Goal: Task Accomplishment & Management: Manage account settings

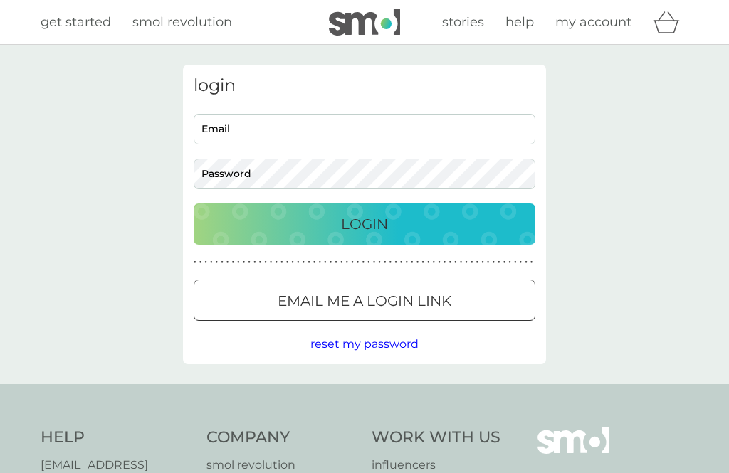
click at [251, 138] on input "Email" at bounding box center [365, 129] width 342 height 31
click at [253, 134] on input "Email" at bounding box center [365, 129] width 342 height 31
type input "[EMAIL_ADDRESS][DOMAIN_NAME]"
click at [364, 223] on button "Login" at bounding box center [365, 223] width 342 height 41
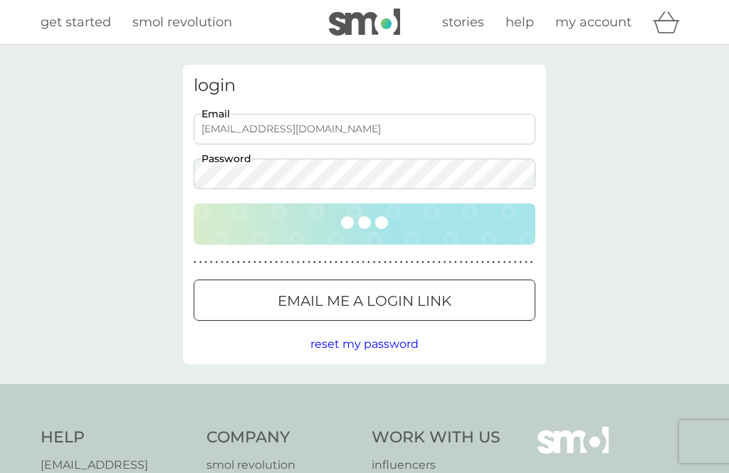
click at [337, 224] on div at bounding box center [364, 223] width 313 height 15
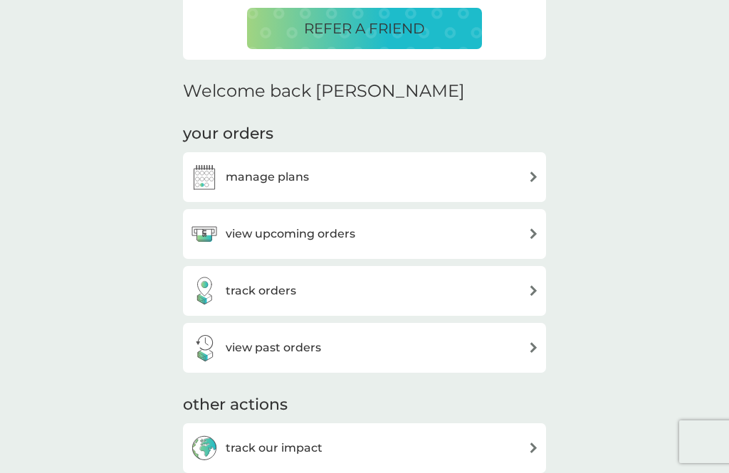
scroll to position [354, 0]
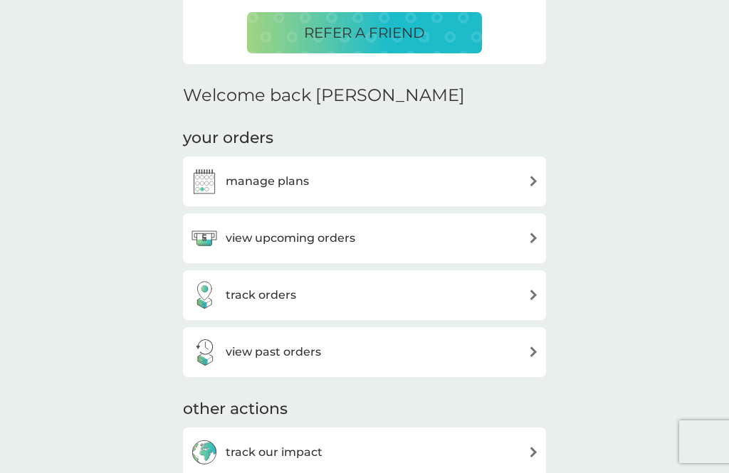
click at [257, 178] on h3 "manage plans" at bounding box center [267, 181] width 83 height 18
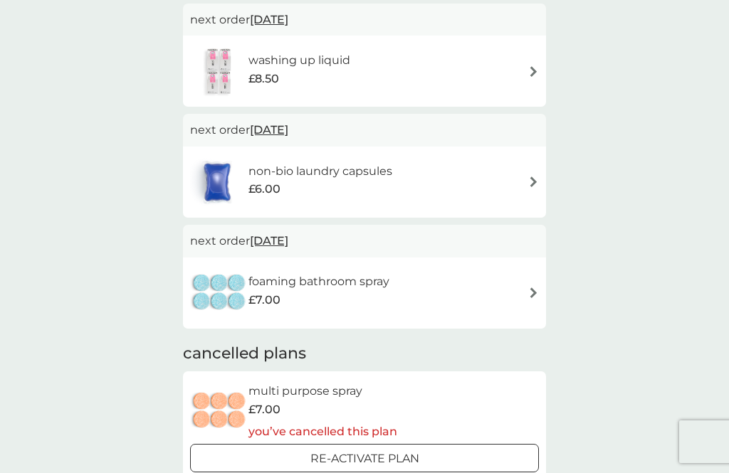
click at [287, 472] on html "refer a friend & you BOTH save smol impact smol shop your smol plans your upcom…" at bounding box center [364, 402] width 729 height 1513
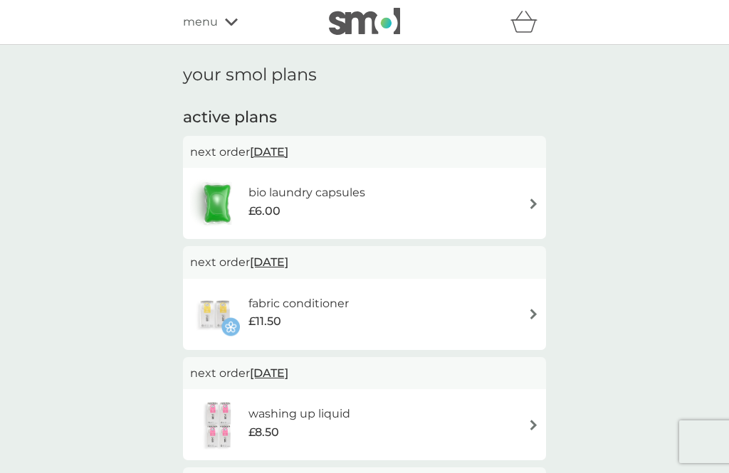
click at [223, 307] on img at bounding box center [215, 315] width 50 height 50
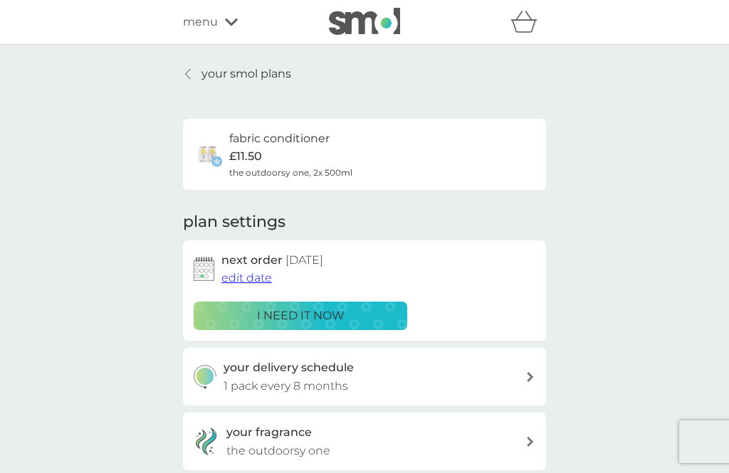
click at [221, 317] on div "i need it now" at bounding box center [300, 316] width 195 height 18
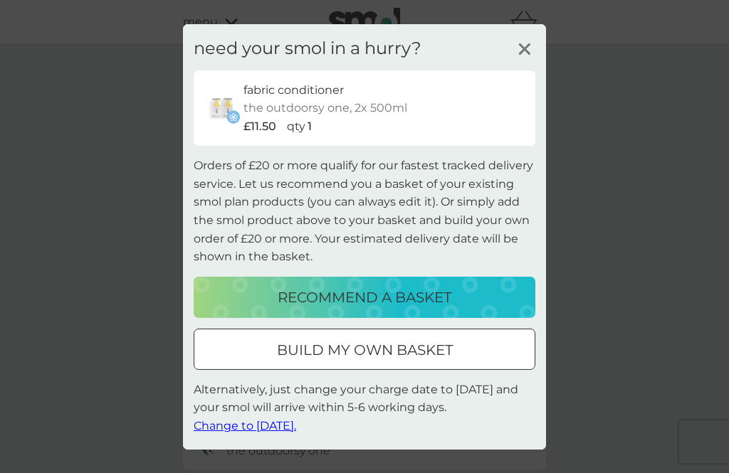
click at [526, 54] on line at bounding box center [524, 48] width 11 height 11
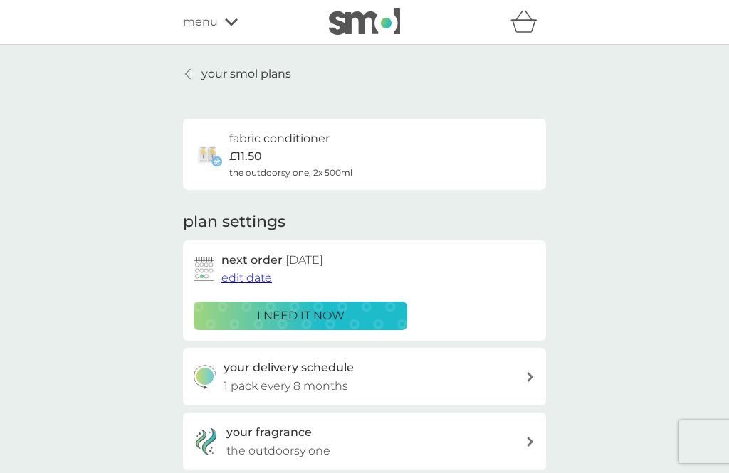
click at [250, 275] on span "edit date" at bounding box center [246, 278] width 51 height 14
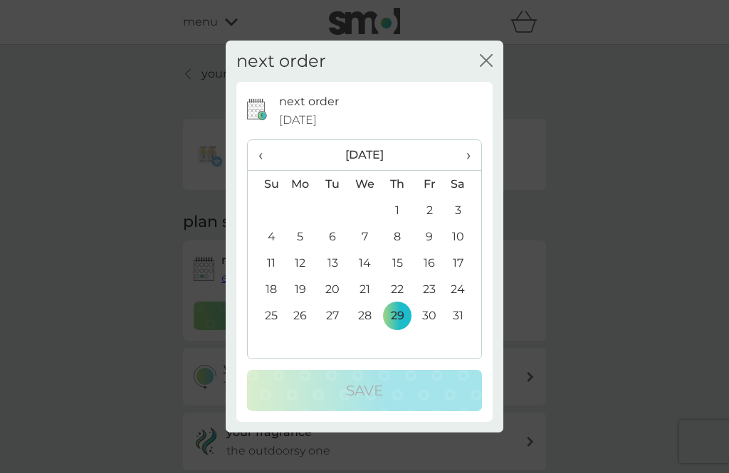
click at [258, 171] on th "‹" at bounding box center [266, 155] width 36 height 31
click at [260, 170] on span "‹" at bounding box center [265, 155] width 15 height 30
click at [259, 170] on span "‹" at bounding box center [265, 155] width 15 height 30
click at [374, 276] on td "15" at bounding box center [365, 263] width 33 height 26
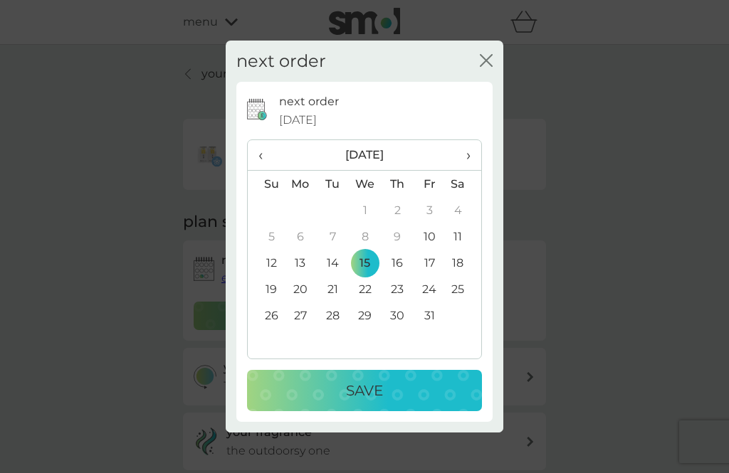
click at [330, 402] on div "Save" at bounding box center [364, 390] width 206 height 23
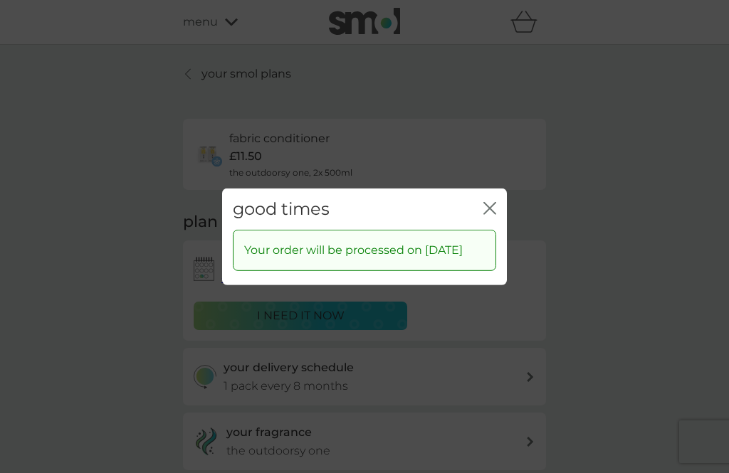
click at [486, 212] on div "good times close" at bounding box center [364, 209] width 285 height 42
click at [495, 214] on icon "close" at bounding box center [489, 207] width 13 height 13
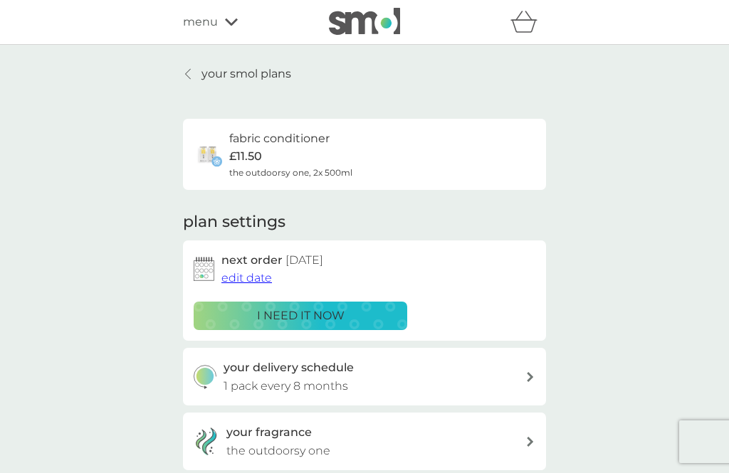
click at [192, 70] on div at bounding box center [189, 73] width 10 height 11
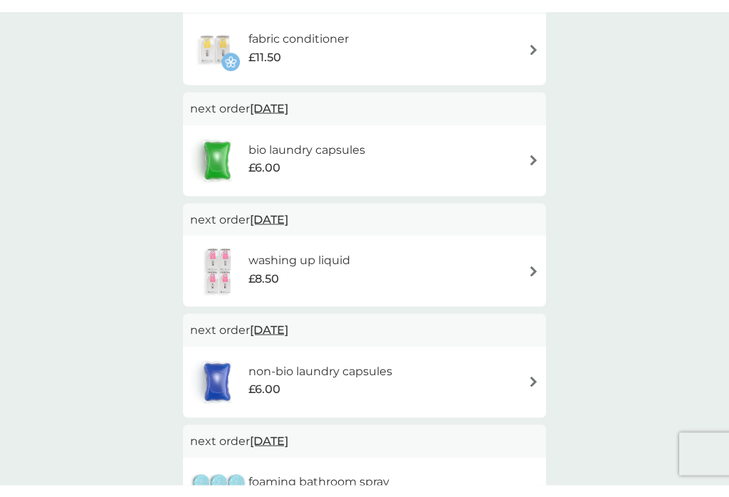
scroll to position [21, 0]
